Goal: Task Accomplishment & Management: Use online tool/utility

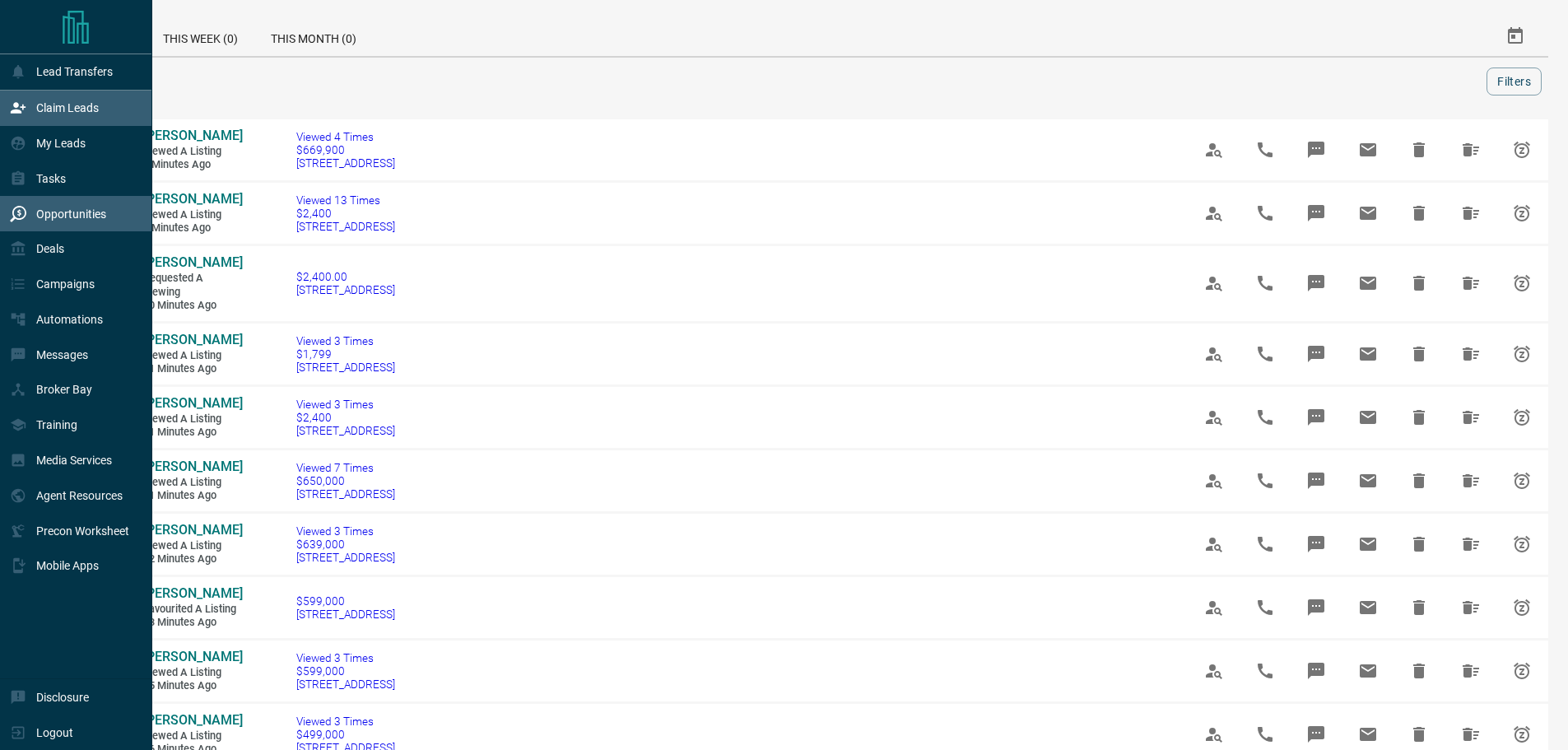
click at [16, 110] on icon at bounding box center [17, 108] width 16 height 16
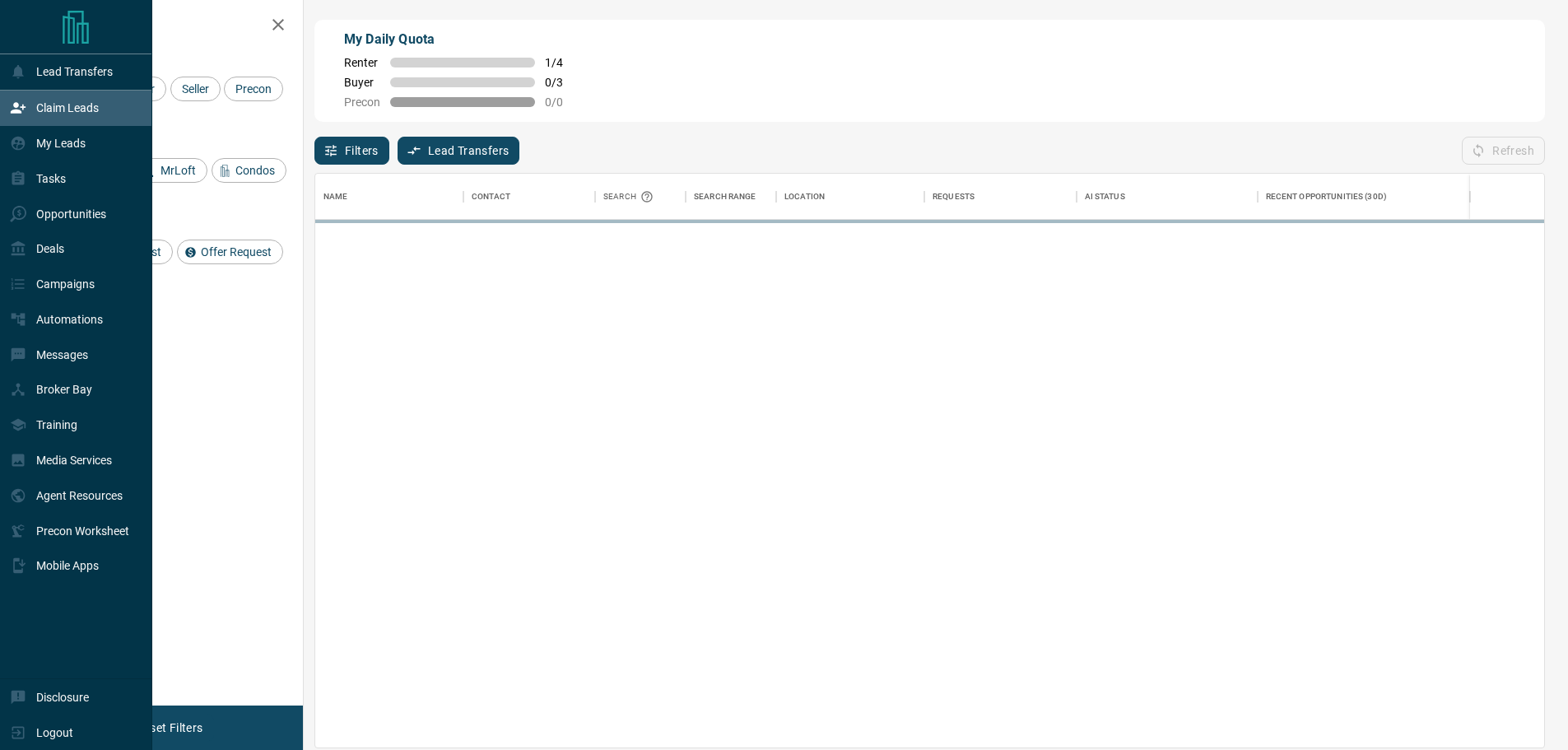
scroll to position [562, 1217]
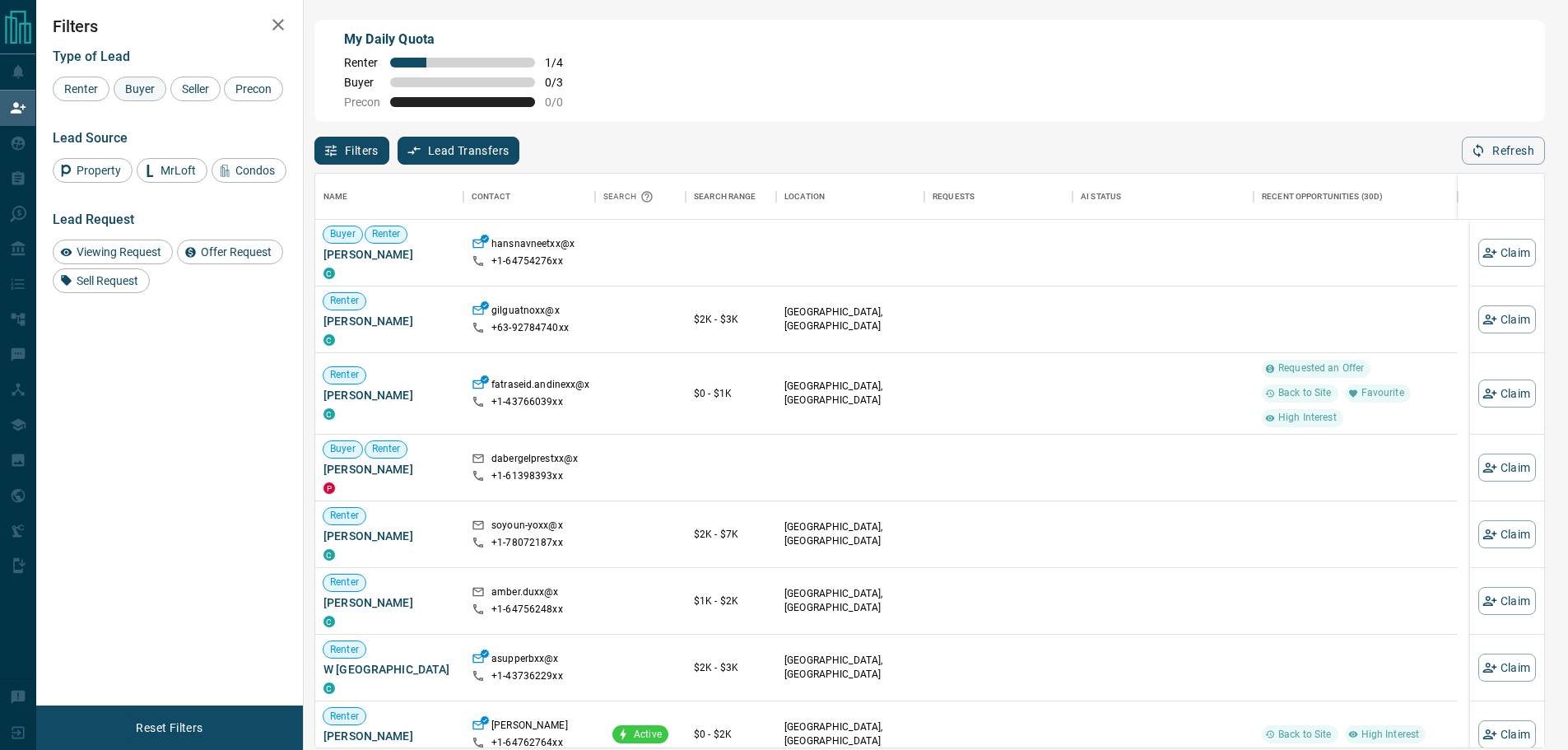
click at [147, 91] on span "Buyer" at bounding box center [139, 89] width 41 height 13
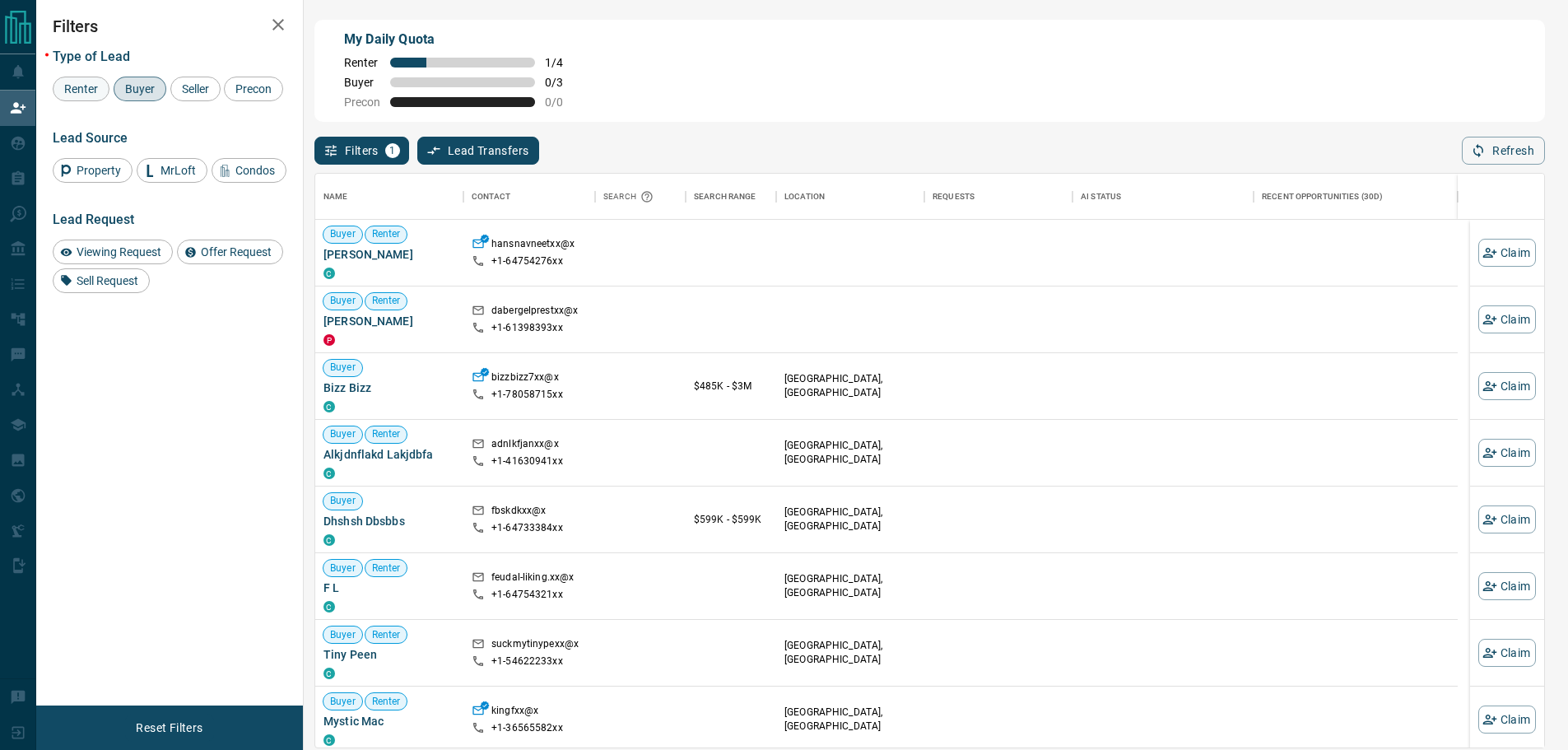
click at [80, 93] on span "Renter" at bounding box center [81, 89] width 46 height 13
click at [130, 89] on span "Buyer" at bounding box center [139, 89] width 41 height 13
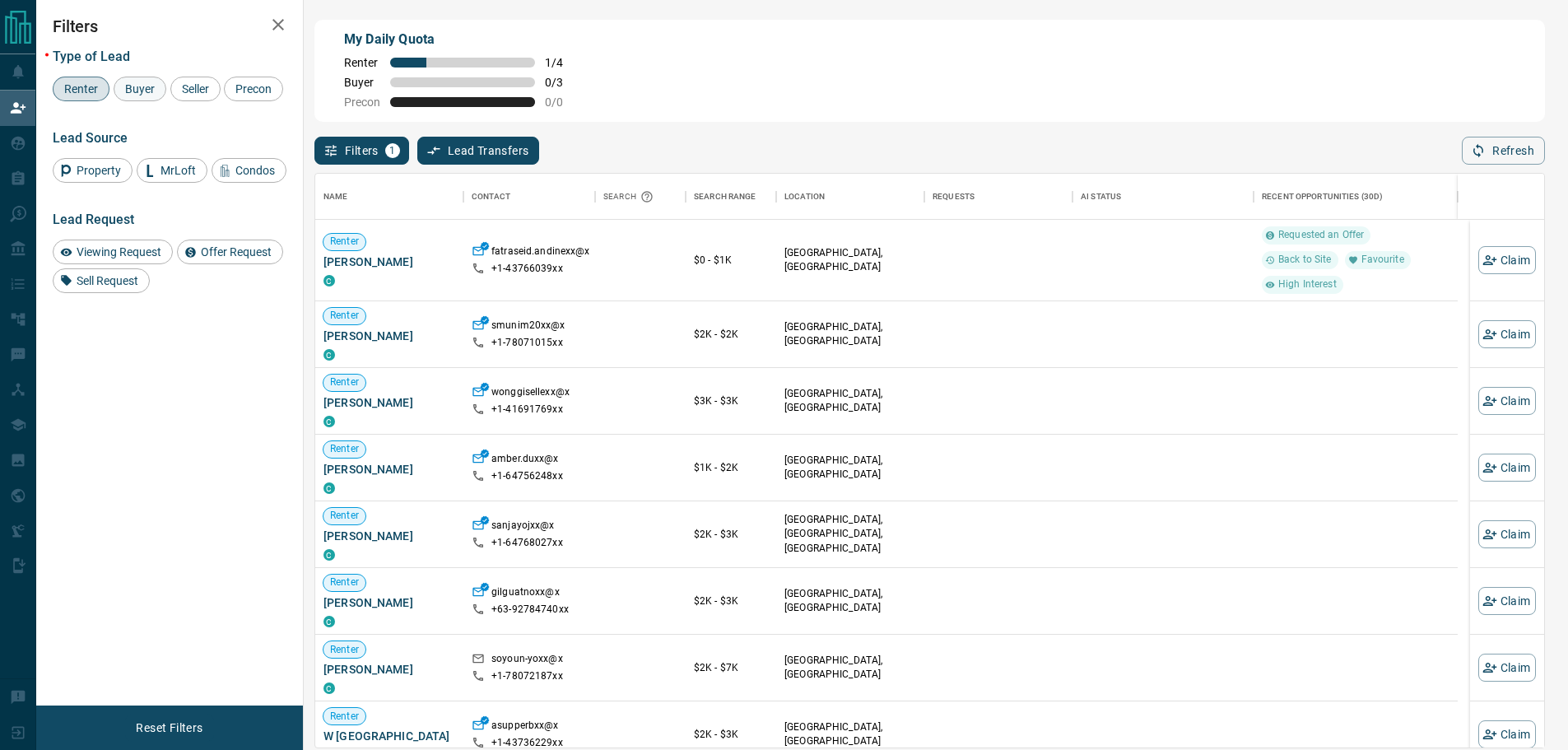
click at [130, 90] on span "Buyer" at bounding box center [139, 89] width 41 height 13
click at [93, 92] on span "Renter" at bounding box center [81, 89] width 46 height 13
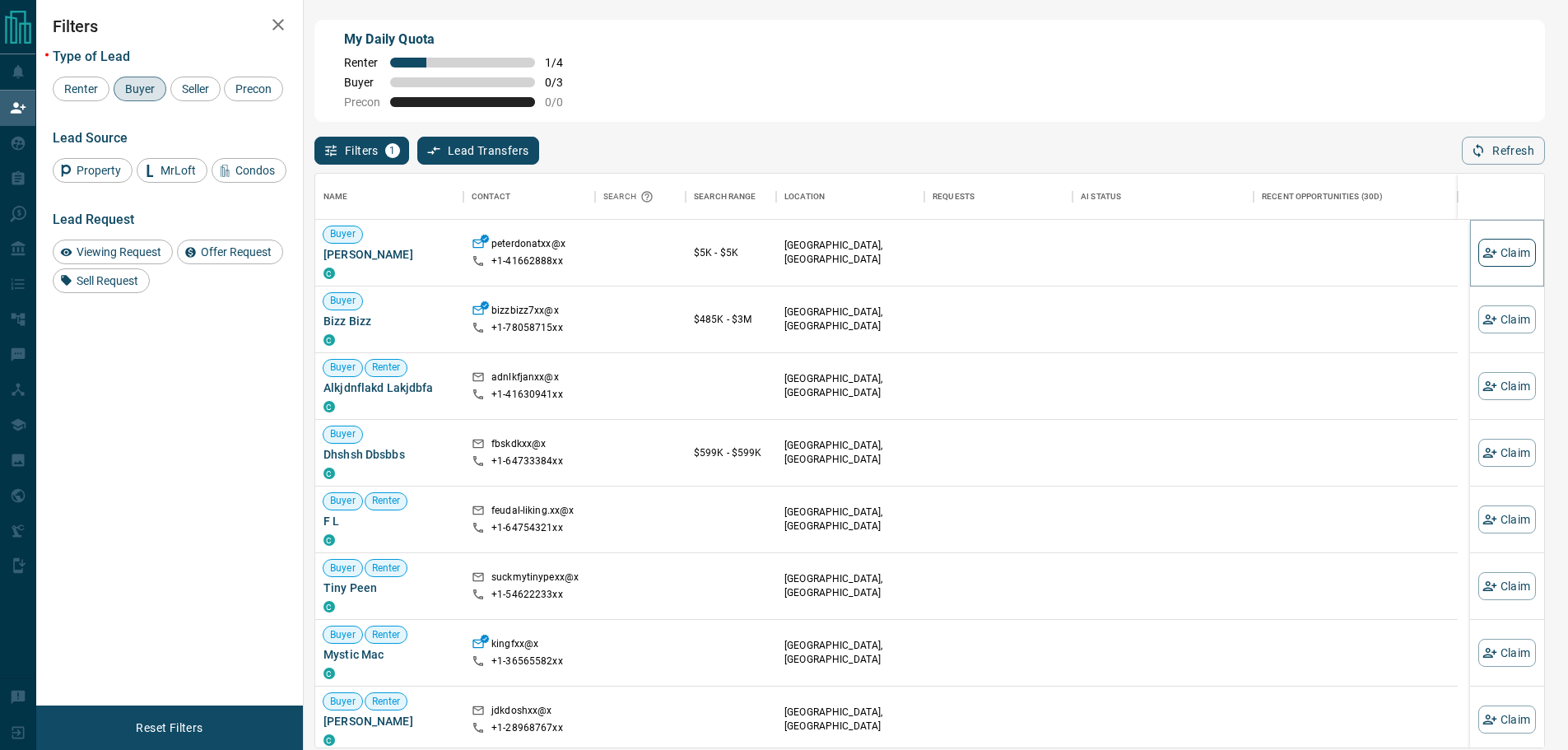
click at [1488, 256] on button "Claim" at bounding box center [1507, 252] width 58 height 28
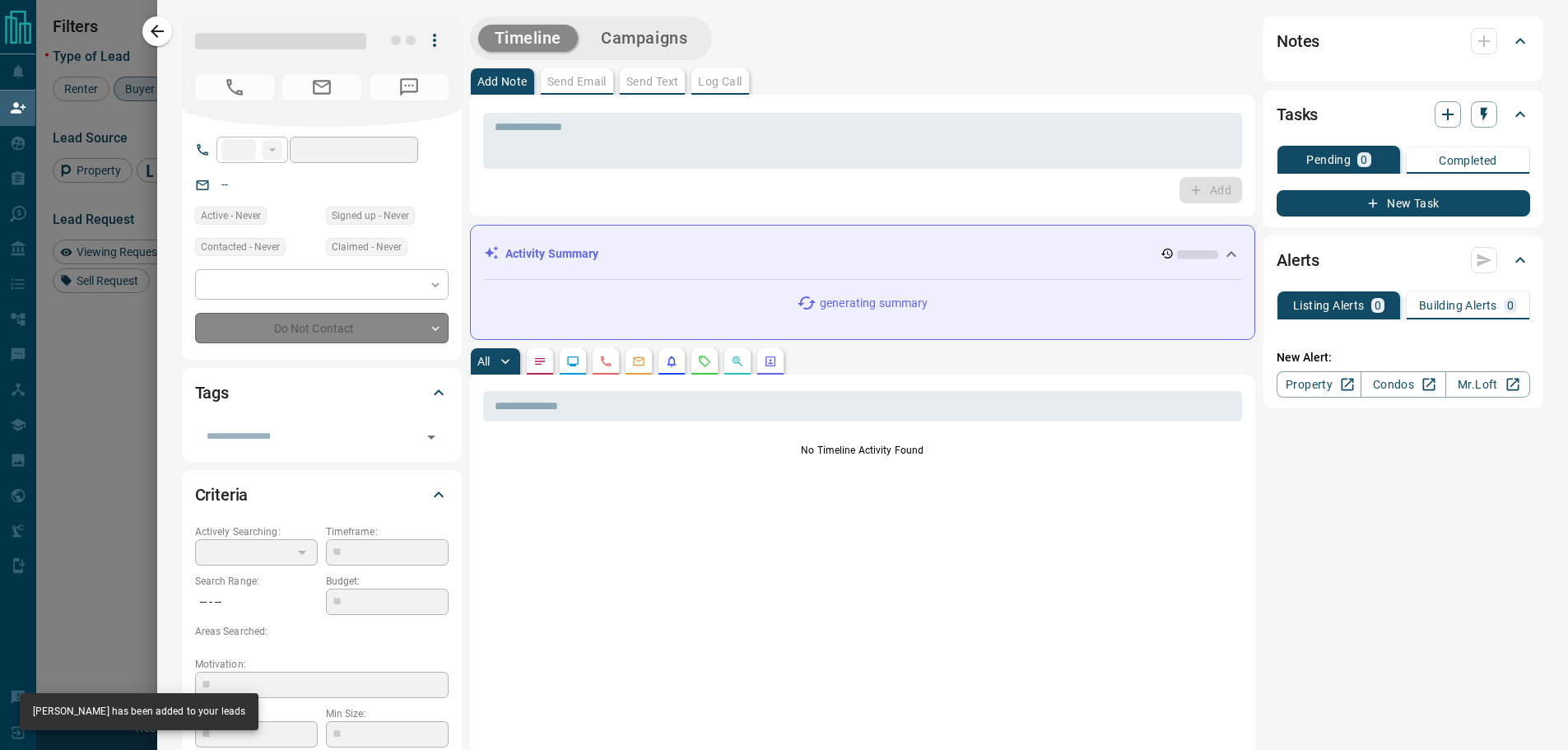
type input "**"
type input "**********"
type input "**"
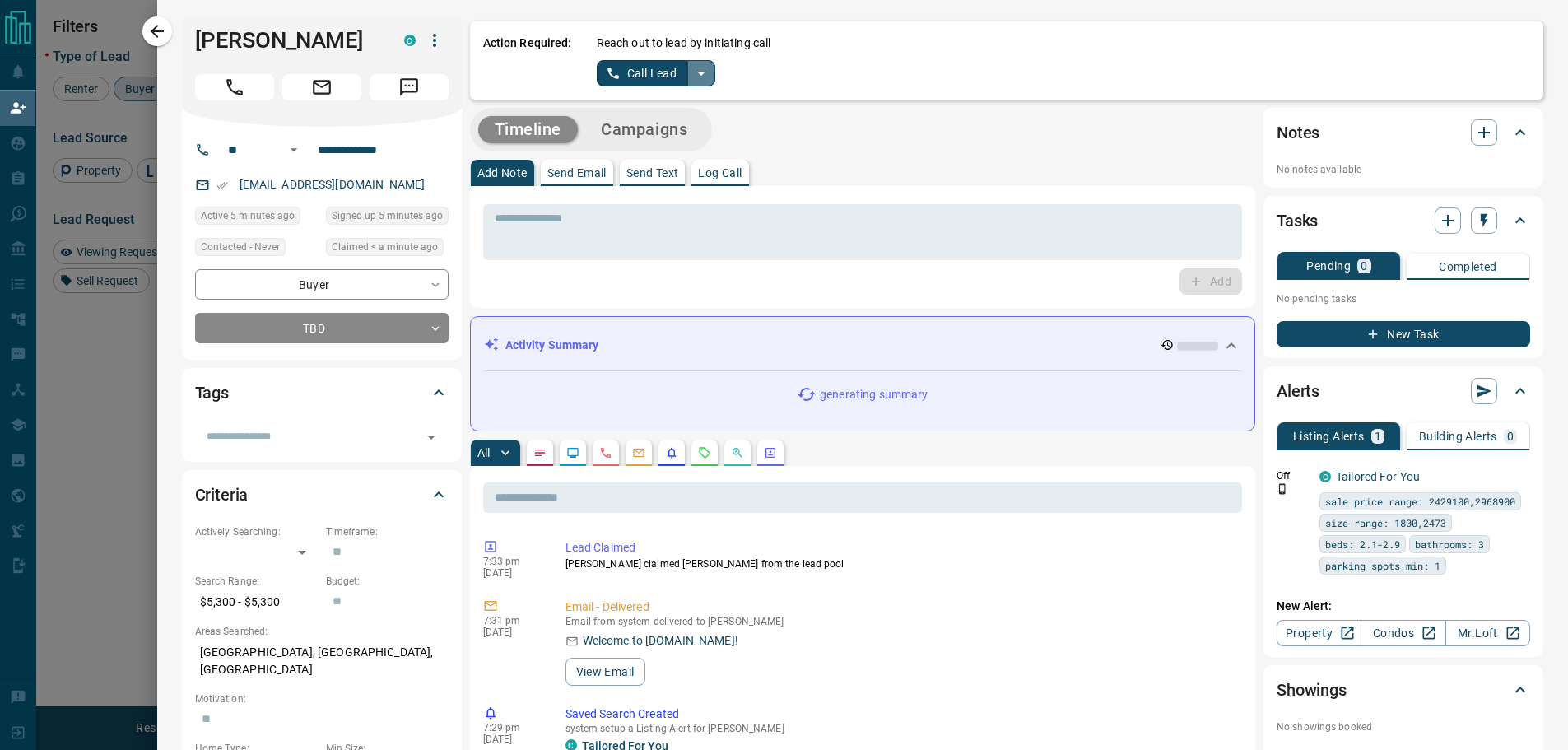
click at [692, 77] on icon "split button" at bounding box center [701, 73] width 20 height 20
click at [655, 134] on li "Log Manual Call" at bounding box center [656, 130] width 101 height 25
click at [645, 76] on button "Log Manual Call" at bounding box center [651, 73] width 108 height 27
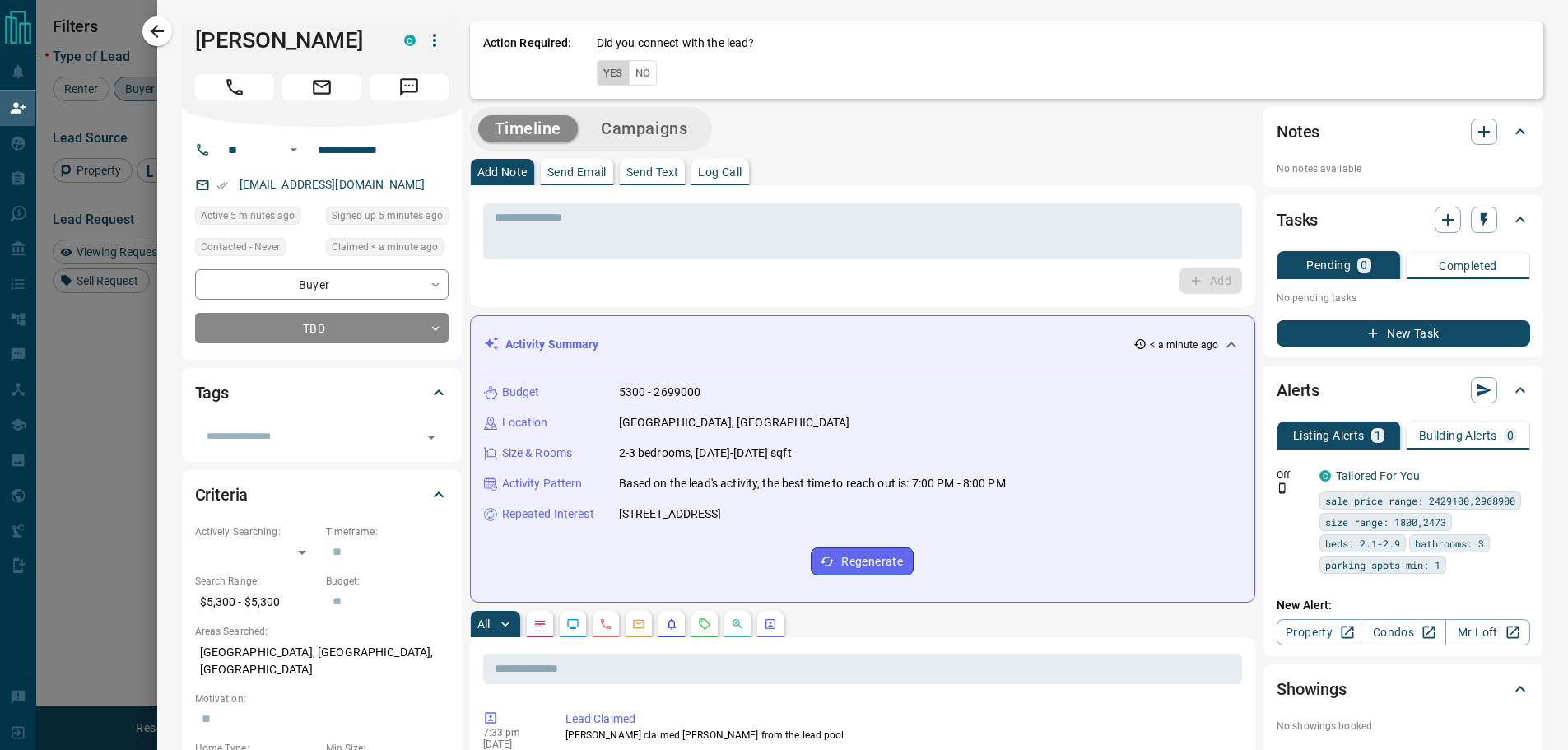
click at [602, 76] on button "Yes" at bounding box center [613, 72] width 33 height 26
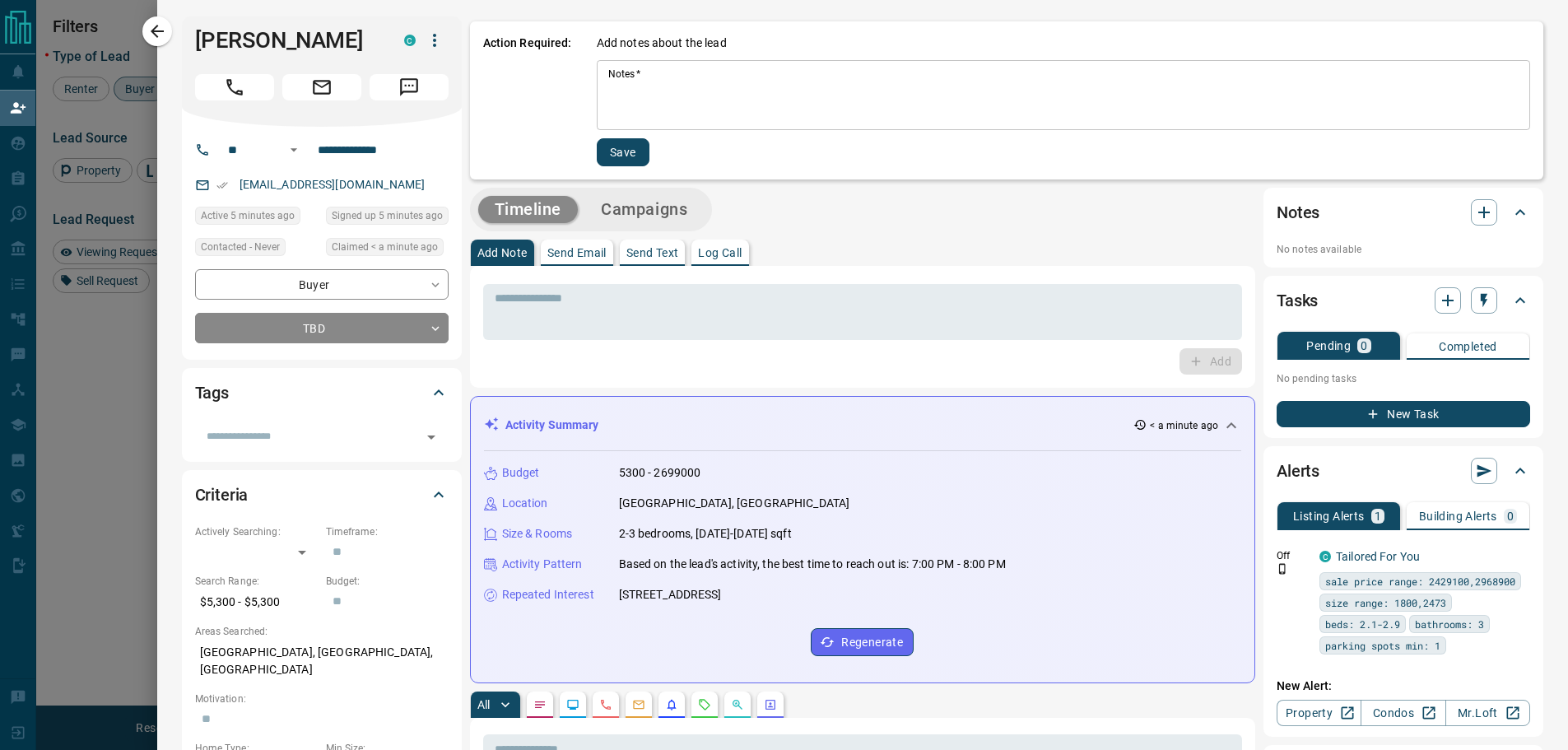
click at [608, 76] on textarea "Notes   *" at bounding box center [1063, 95] width 911 height 56
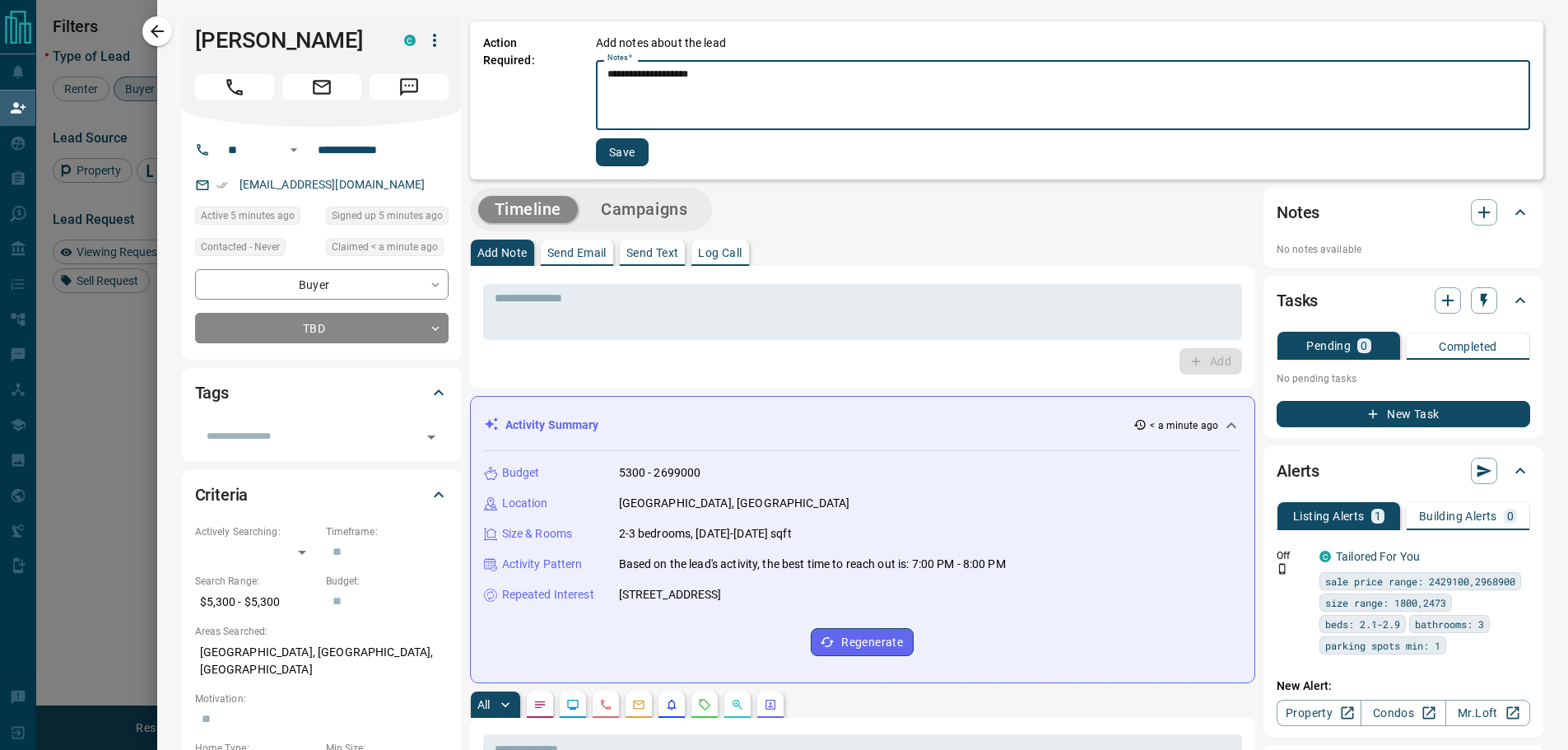
type textarea "**********"
click at [621, 158] on button "Save" at bounding box center [621, 151] width 52 height 28
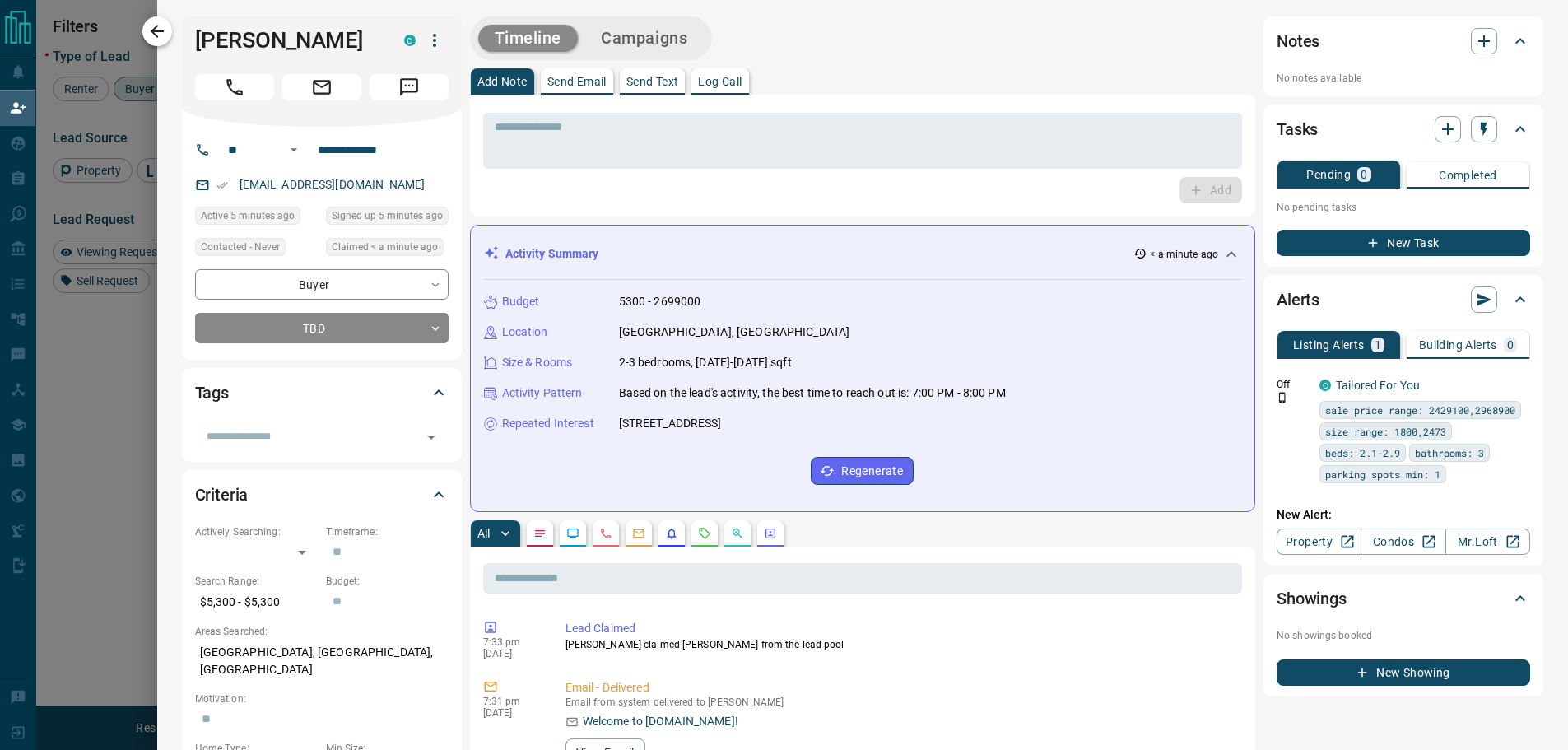
click at [146, 29] on button "button" at bounding box center [157, 30] width 29 height 30
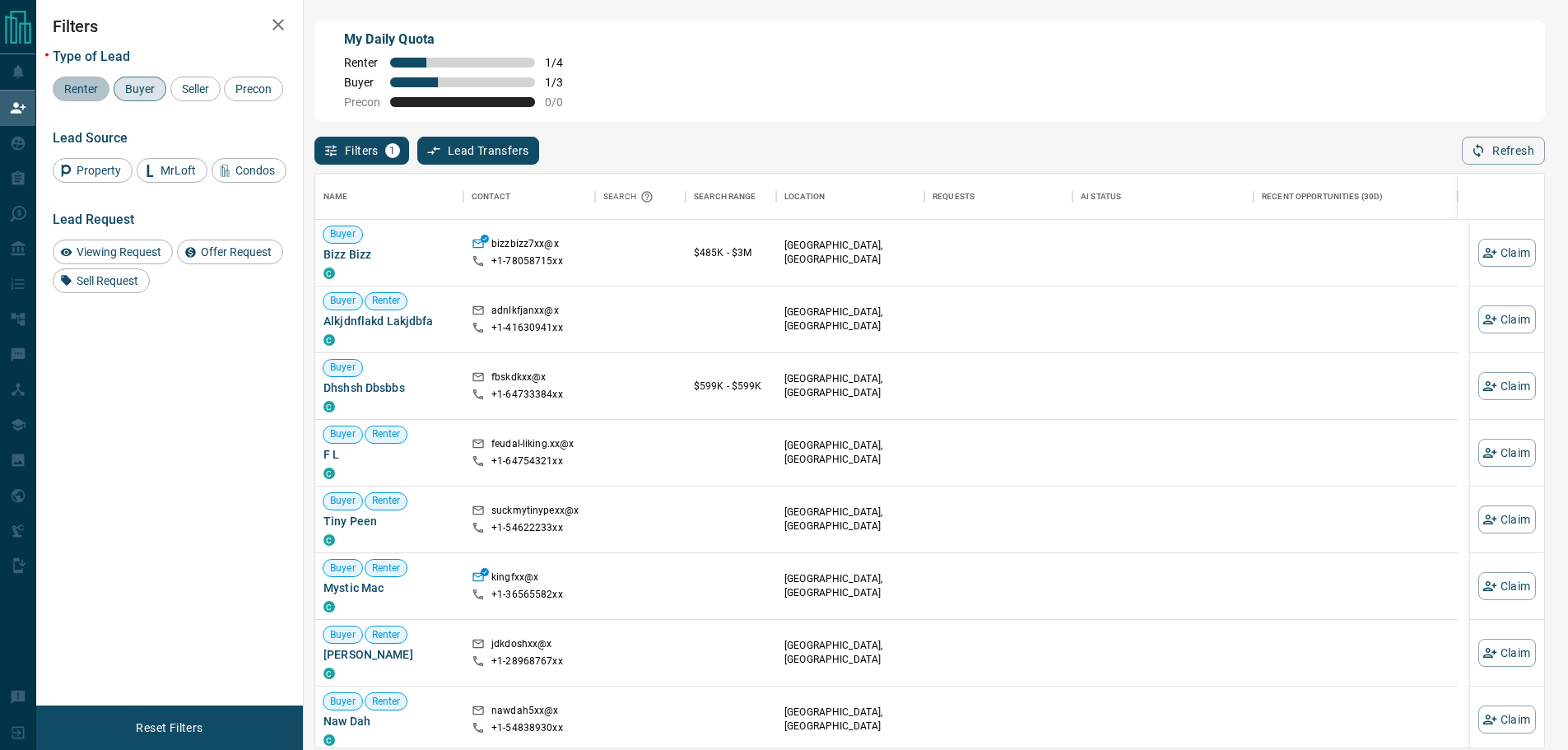
click at [95, 93] on span "Renter" at bounding box center [81, 89] width 46 height 13
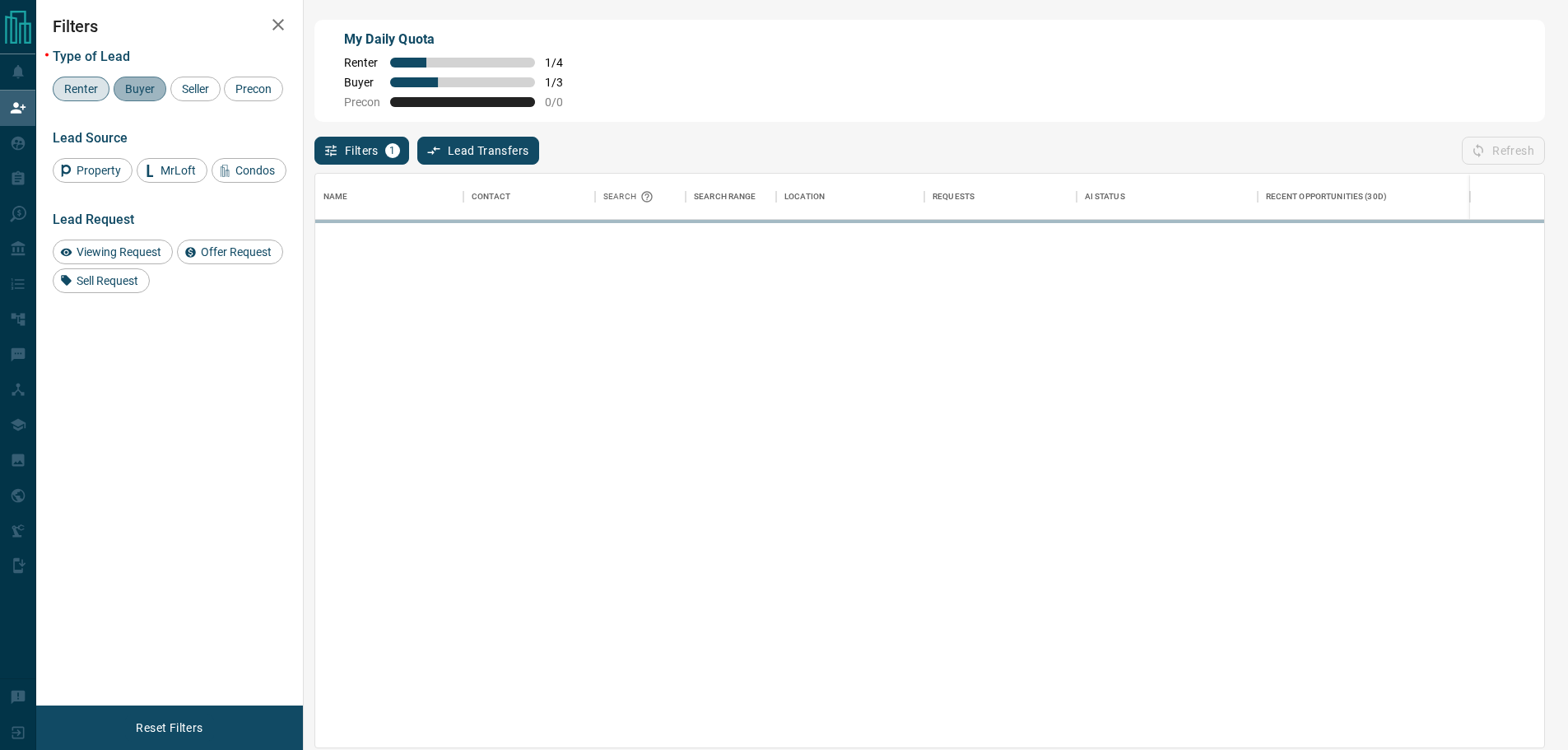
click at [126, 93] on span "Buyer" at bounding box center [139, 89] width 41 height 13
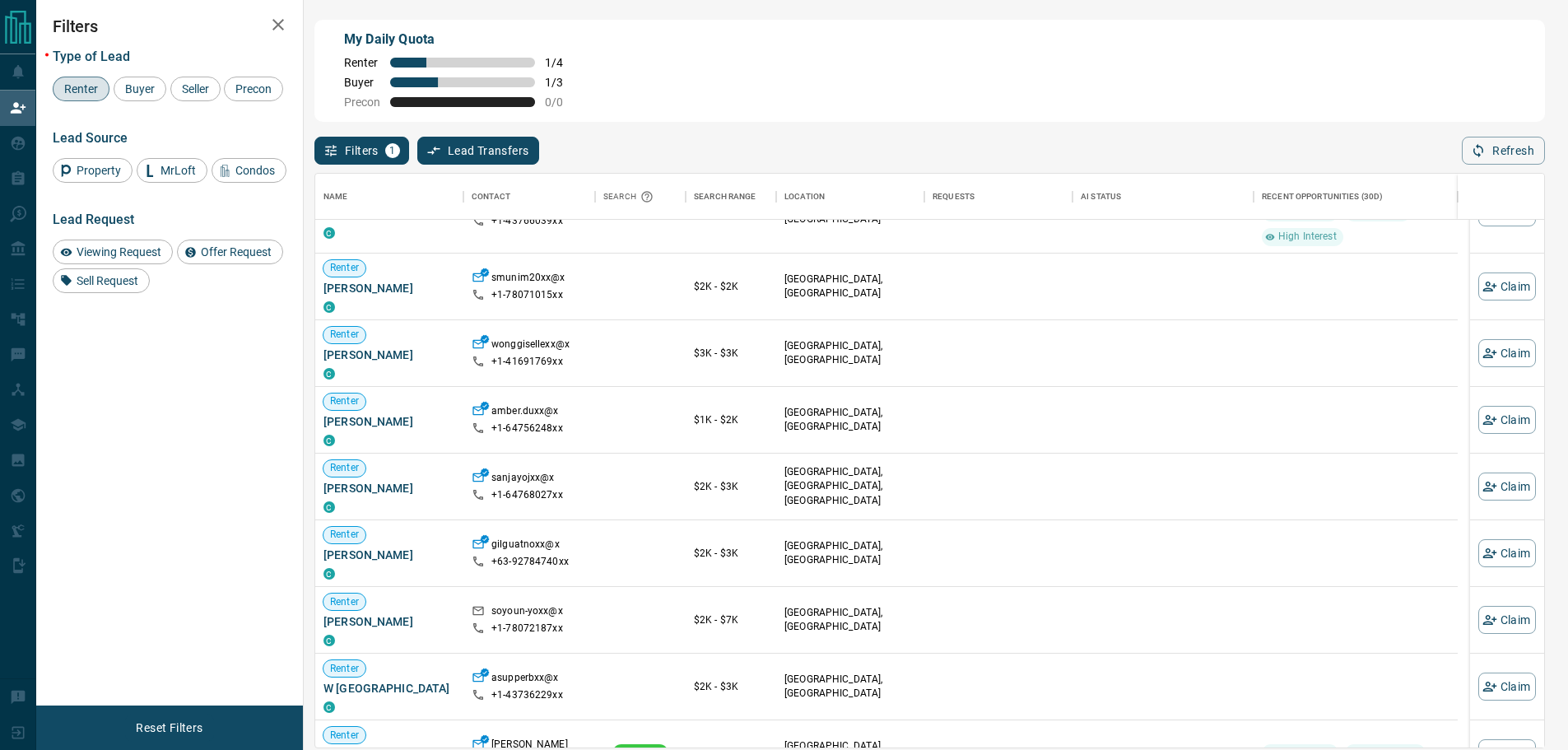
scroll to position [0, 0]
